Goal: Navigation & Orientation: Find specific page/section

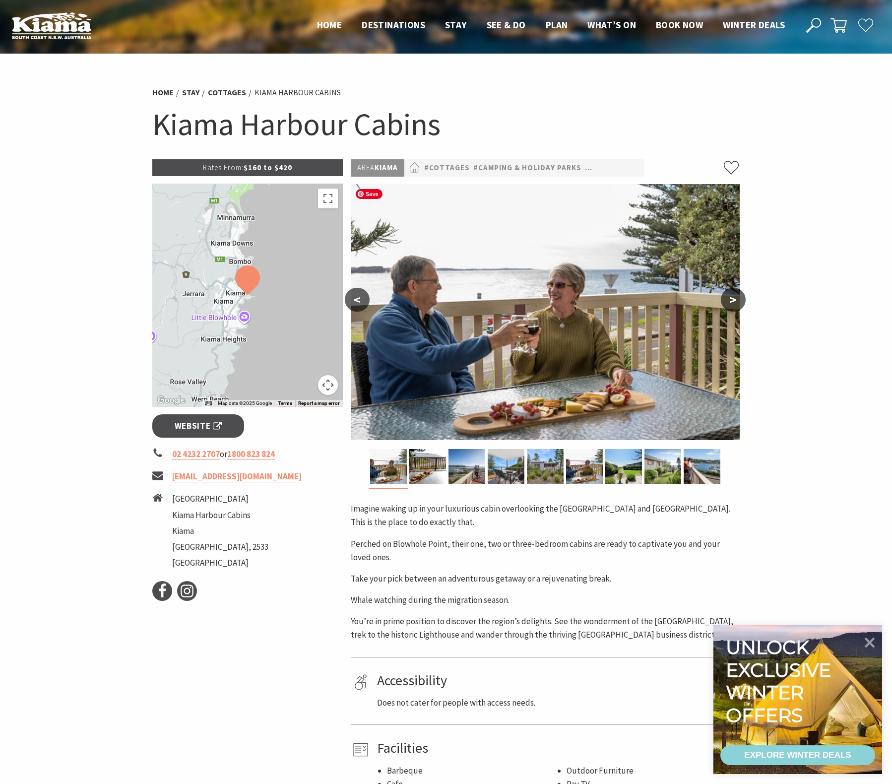
click at [738, 305] on button ">" at bounding box center [733, 300] width 25 height 24
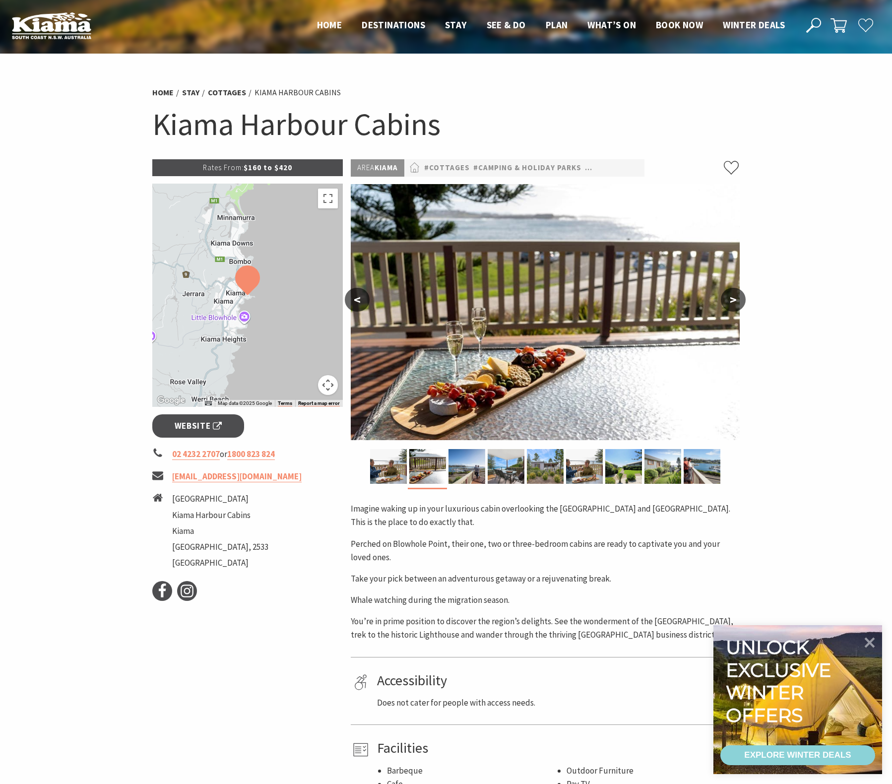
click at [737, 303] on button ">" at bounding box center [733, 300] width 25 height 24
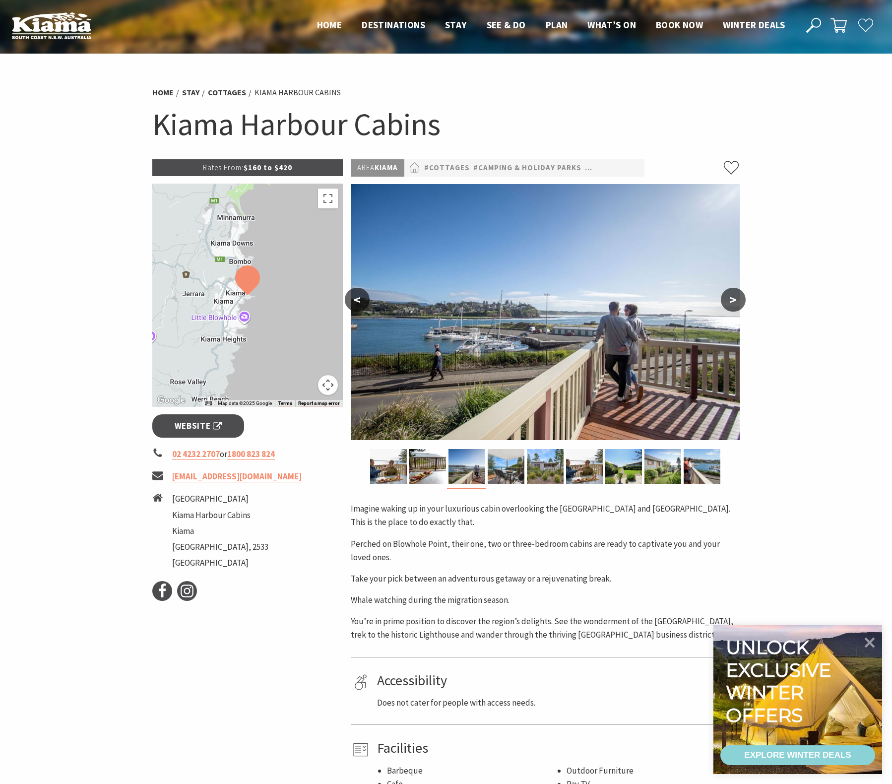
click at [737, 303] on button ">" at bounding box center [733, 300] width 25 height 24
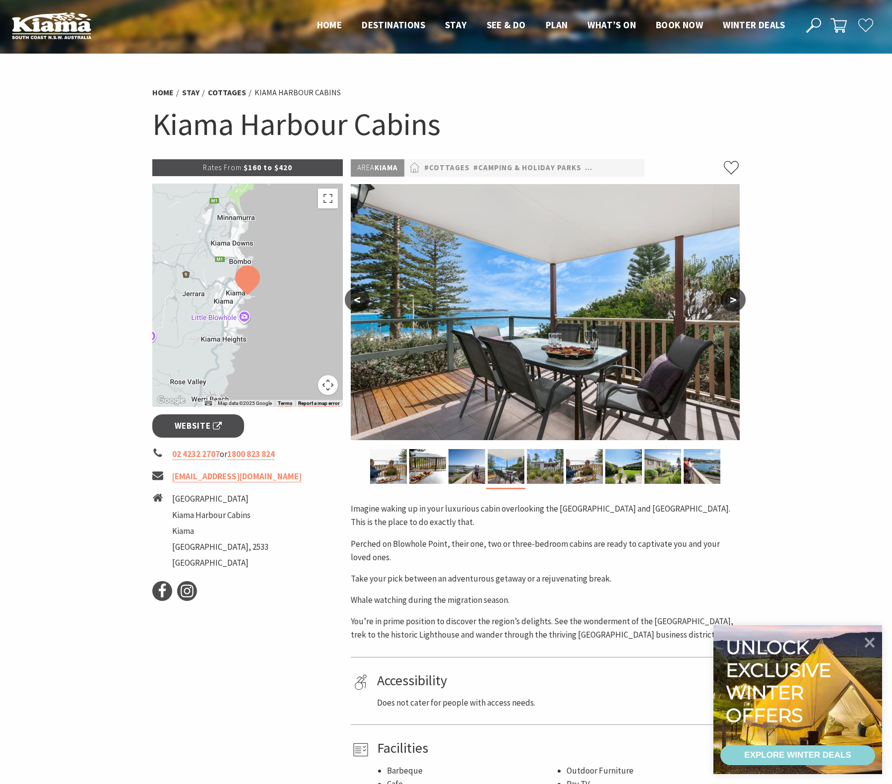
click at [737, 303] on button ">" at bounding box center [733, 300] width 25 height 24
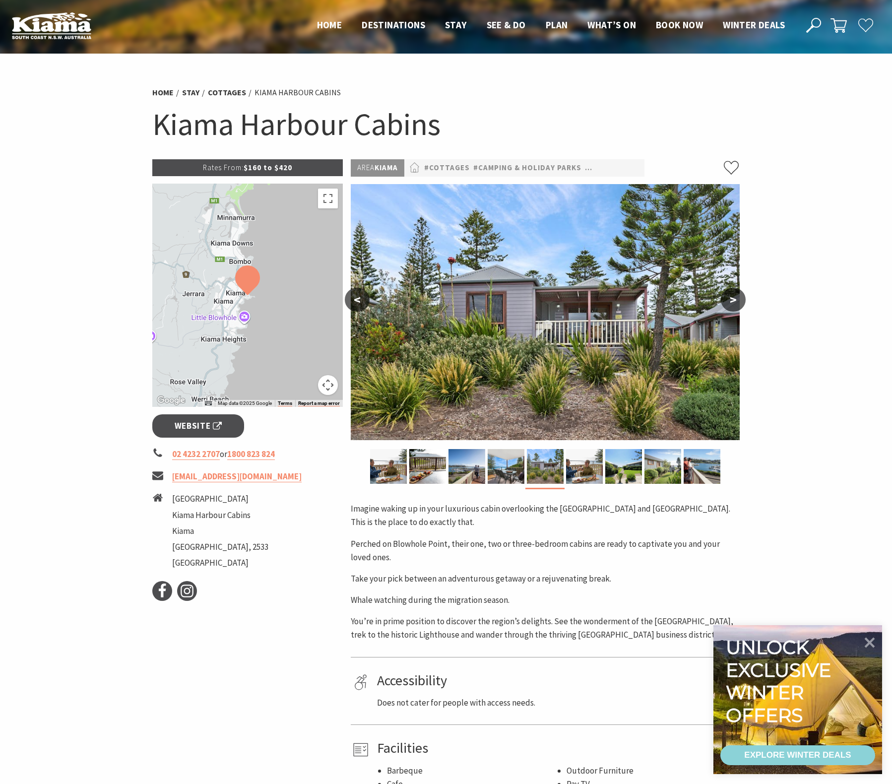
click at [737, 303] on button ">" at bounding box center [733, 300] width 25 height 24
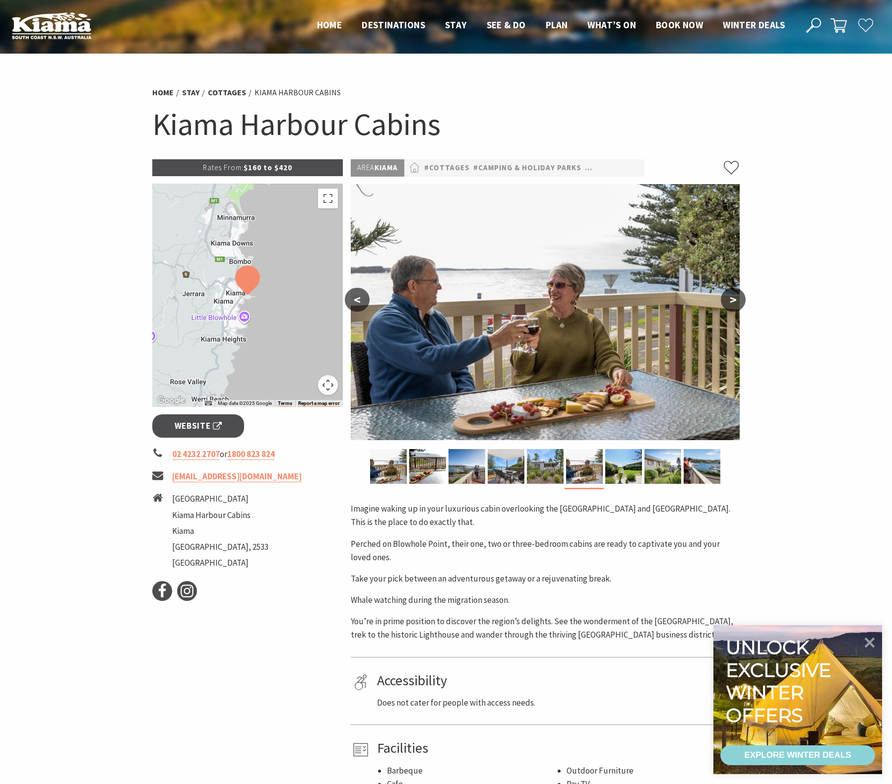
click at [737, 303] on button ">" at bounding box center [733, 300] width 25 height 24
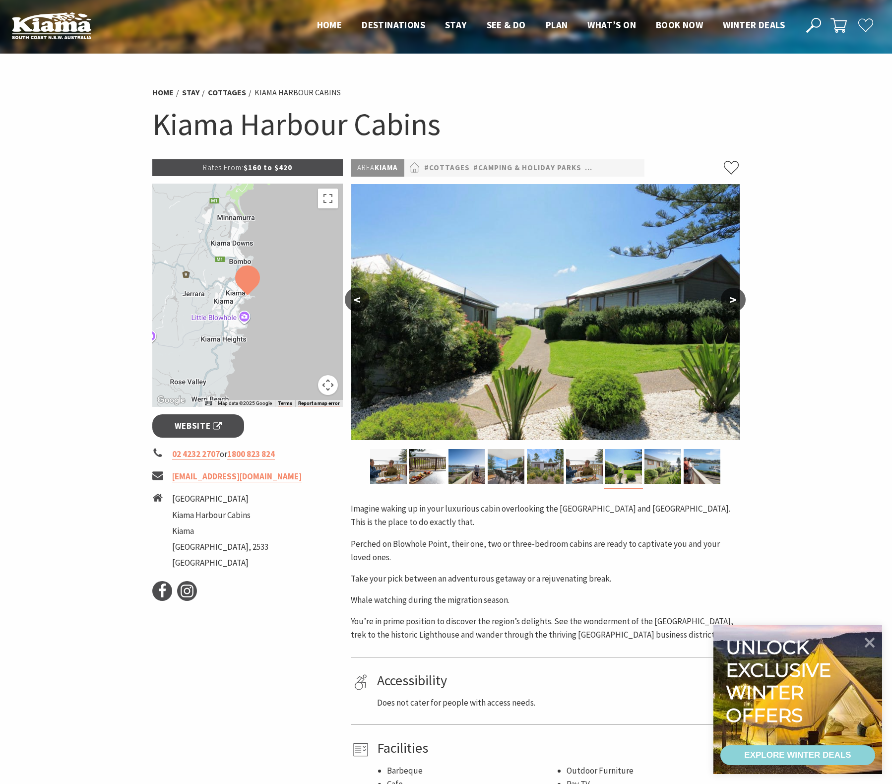
click at [737, 303] on button ">" at bounding box center [733, 300] width 25 height 24
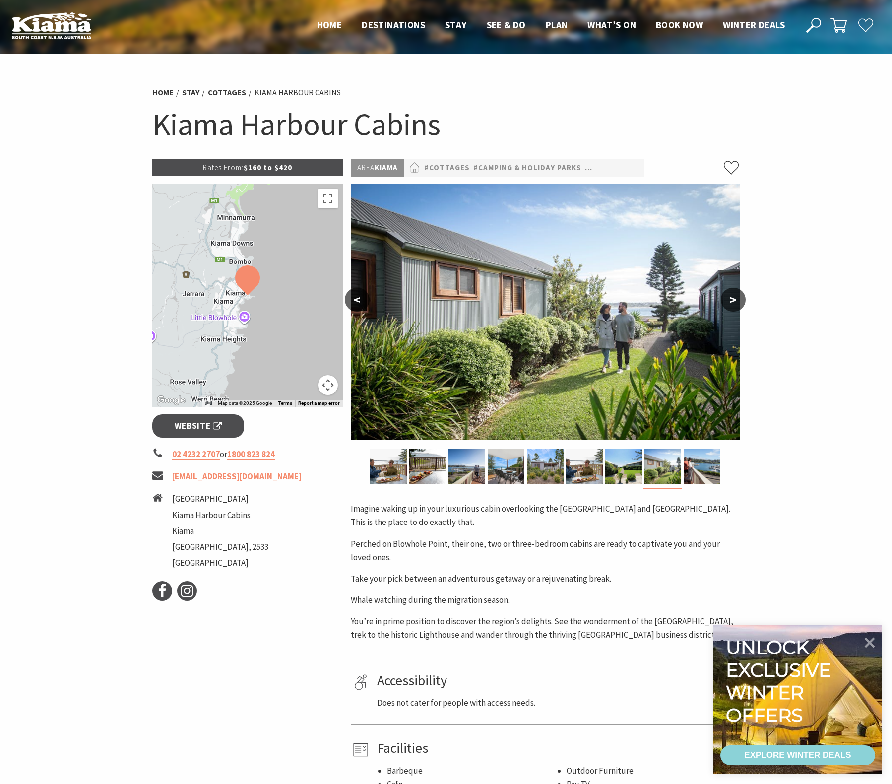
click at [737, 303] on button ">" at bounding box center [733, 300] width 25 height 24
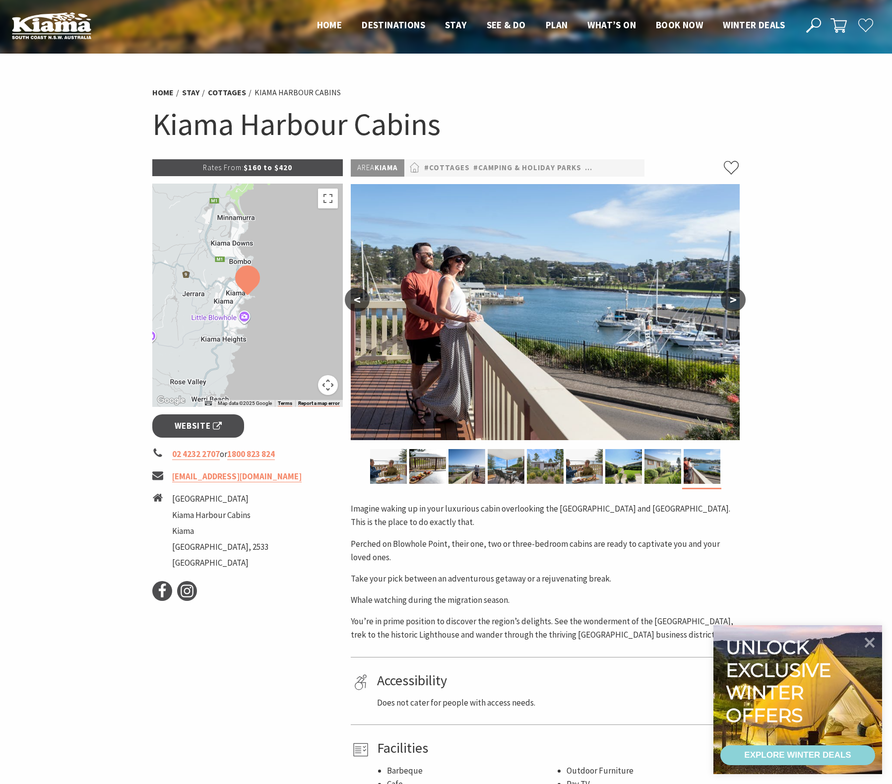
click at [737, 302] on button ">" at bounding box center [733, 300] width 25 height 24
click at [737, 303] on button ">" at bounding box center [733, 300] width 25 height 24
